Goal: Information Seeking & Learning: Learn about a topic

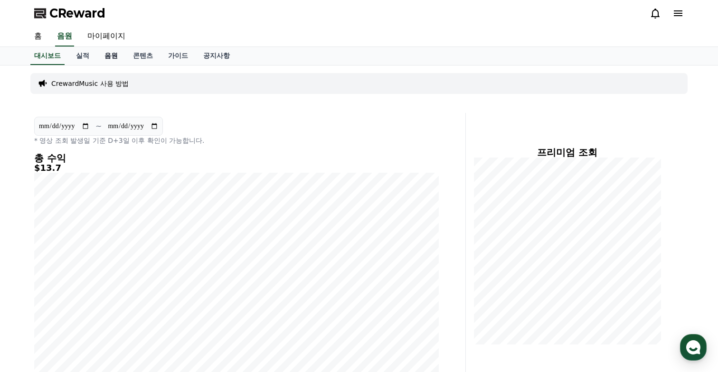
click at [103, 53] on link "음원" at bounding box center [111, 56] width 28 height 18
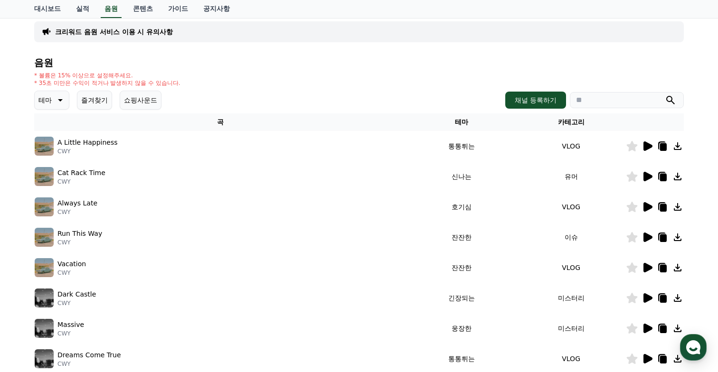
scroll to position [71, 0]
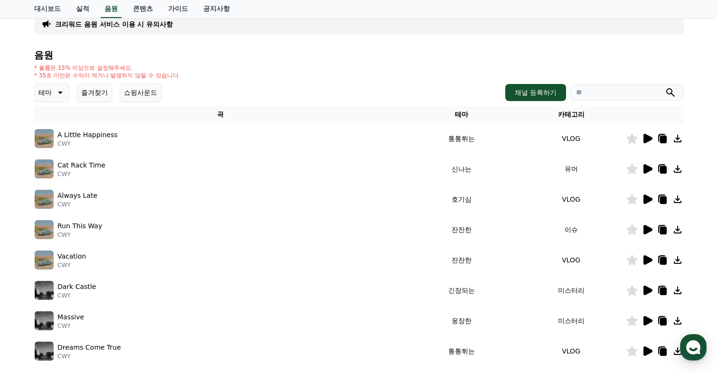
click at [646, 139] on icon at bounding box center [648, 138] width 9 height 9
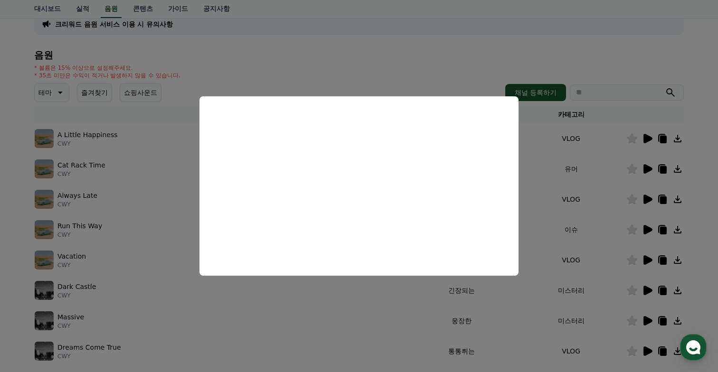
click at [579, 150] on button "close modal" at bounding box center [359, 186] width 718 height 372
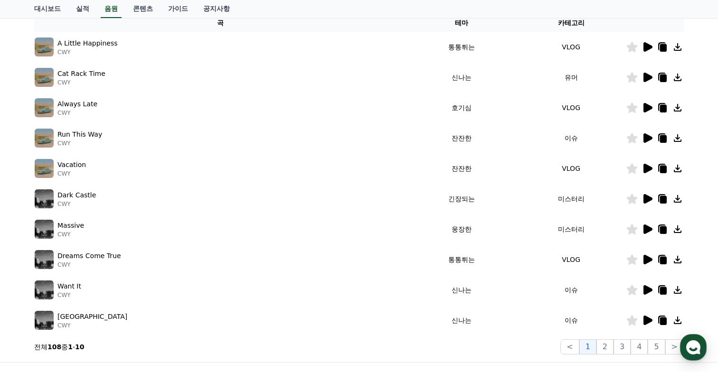
scroll to position [169, 0]
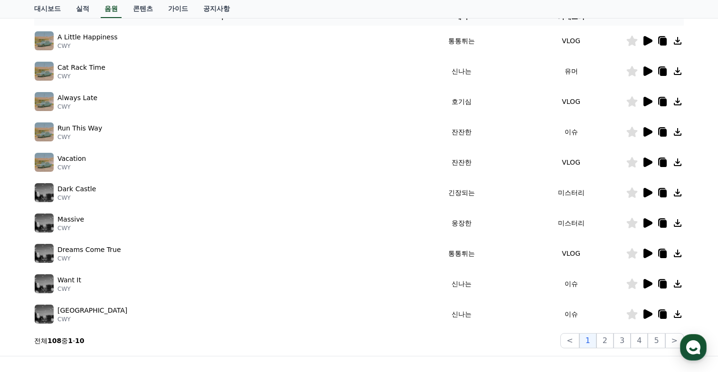
click at [649, 192] on icon at bounding box center [648, 192] width 9 height 9
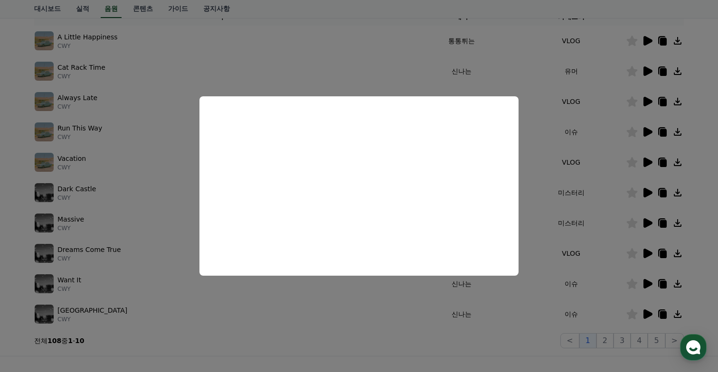
click at [560, 200] on button "close modal" at bounding box center [359, 186] width 718 height 372
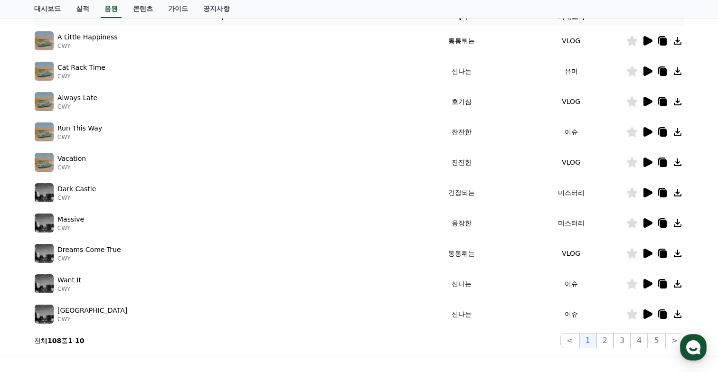
click at [652, 224] on icon at bounding box center [648, 222] width 9 height 9
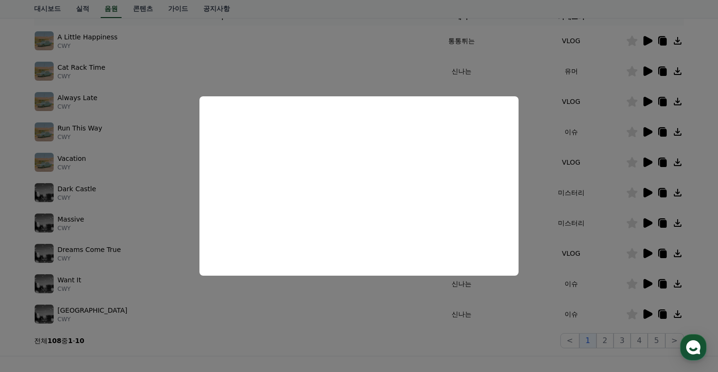
click at [578, 231] on button "close modal" at bounding box center [359, 186] width 718 height 372
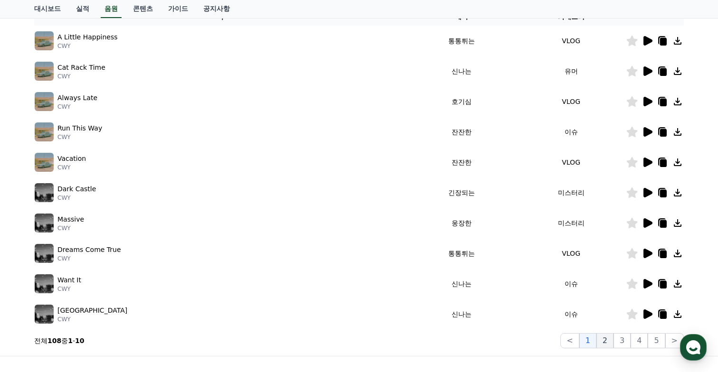
click at [610, 342] on button "2" at bounding box center [605, 340] width 17 height 15
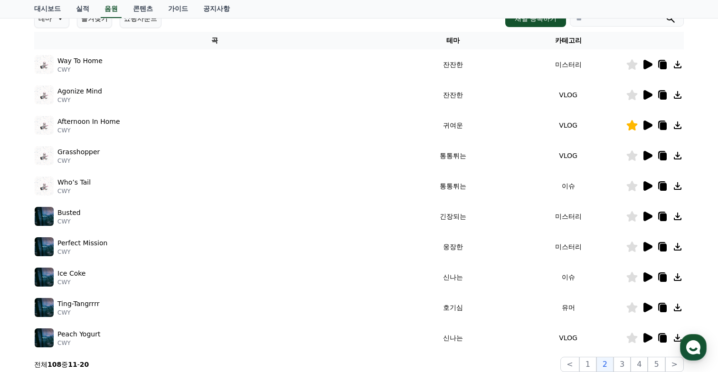
scroll to position [180, 0]
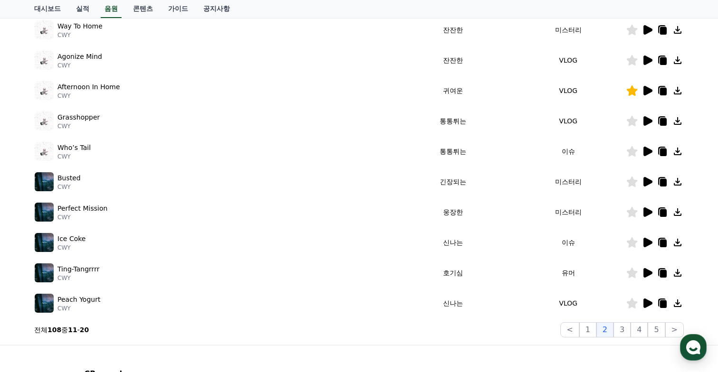
click at [649, 180] on icon at bounding box center [648, 181] width 9 height 9
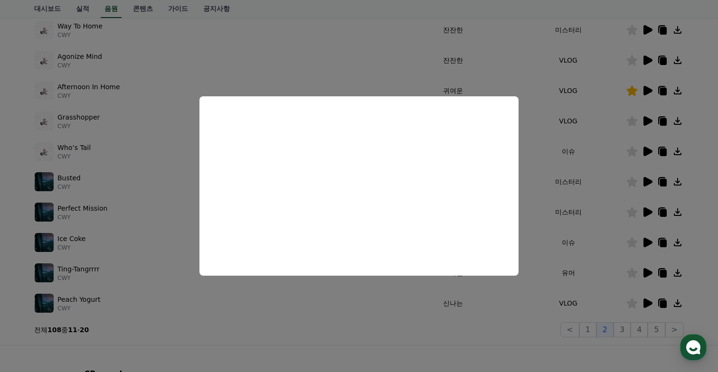
click at [587, 247] on button "close modal" at bounding box center [359, 186] width 718 height 372
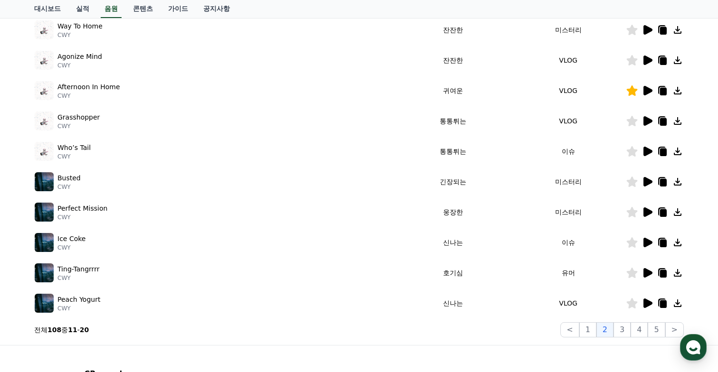
click at [648, 212] on icon at bounding box center [648, 212] width 9 height 9
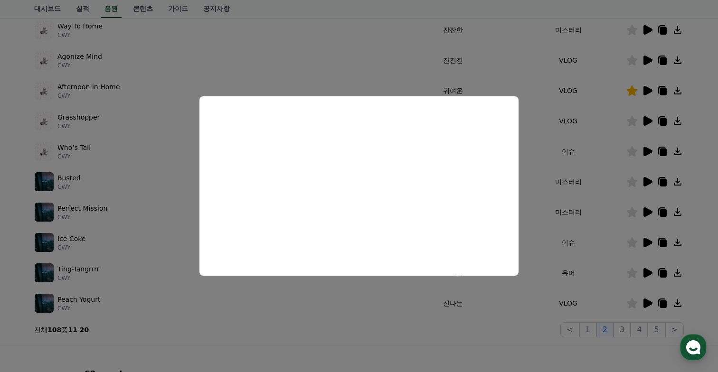
click at [638, 250] on button "close modal" at bounding box center [359, 186] width 718 height 372
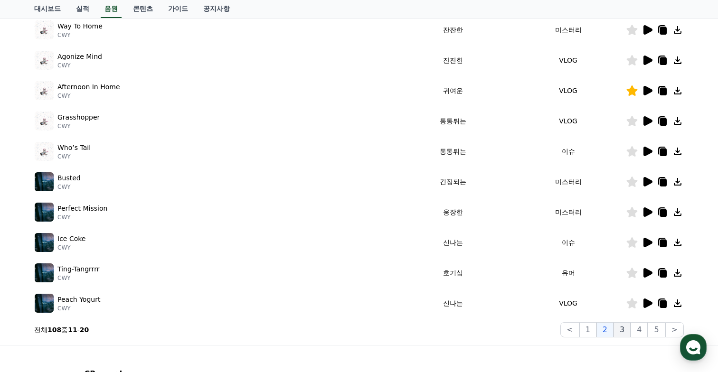
click at [623, 332] on button "3" at bounding box center [622, 330] width 17 height 15
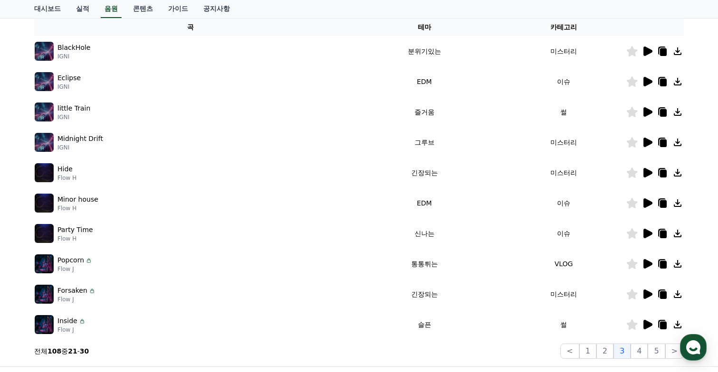
scroll to position [155, 0]
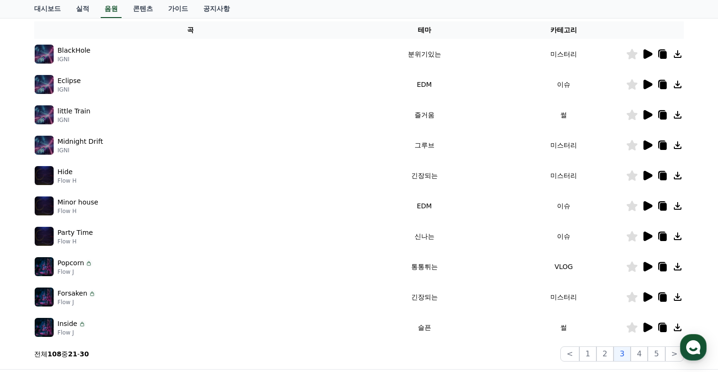
click at [647, 178] on icon at bounding box center [648, 175] width 9 height 9
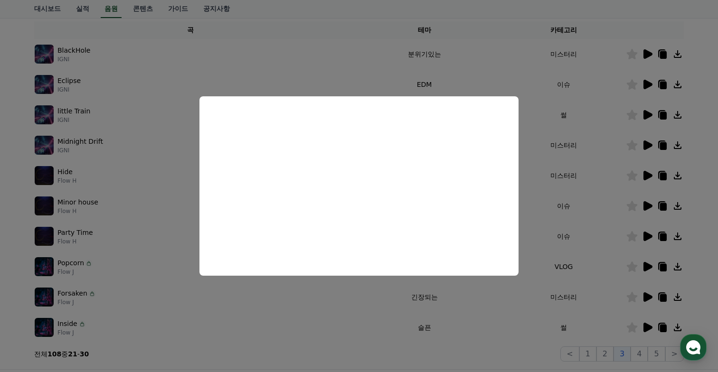
click at [584, 197] on button "close modal" at bounding box center [359, 186] width 718 height 372
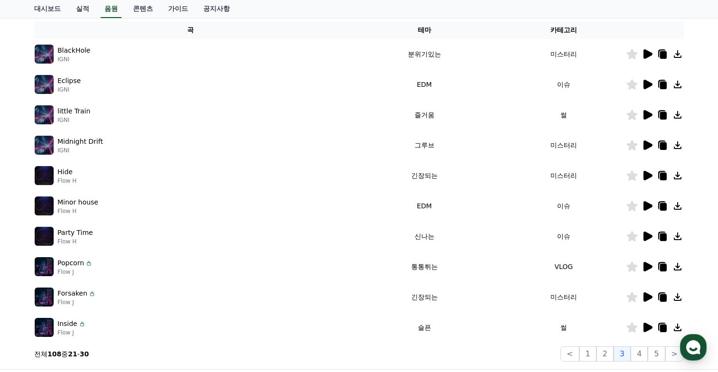
click at [648, 51] on icon at bounding box center [647, 53] width 11 height 11
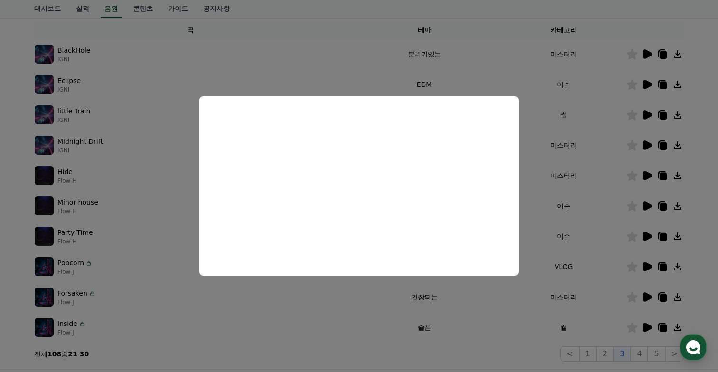
click at [562, 184] on button "close modal" at bounding box center [359, 186] width 718 height 372
